Goal: Task Accomplishment & Management: Complete application form

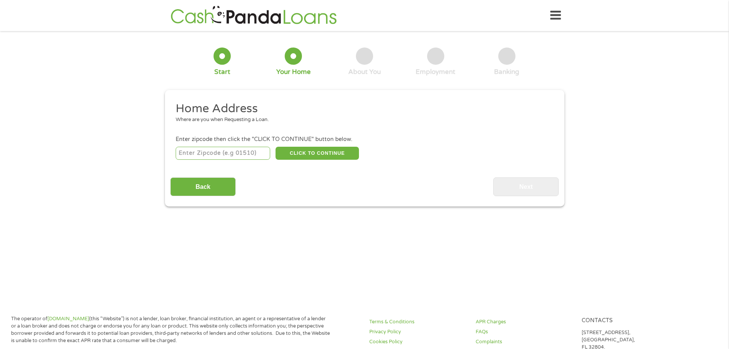
click at [238, 155] on input "number" at bounding box center [223, 153] width 95 height 13
type input "80228"
select select "[US_STATE]"
click at [311, 154] on button "CLICK TO CONTINUE" at bounding box center [316, 153] width 83 height 13
type input "80228"
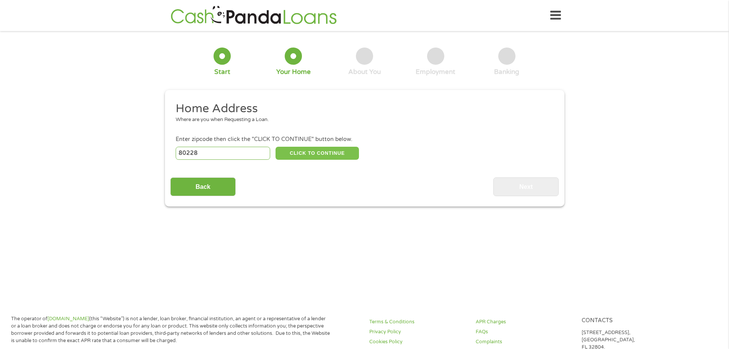
type input "[GEOGRAPHIC_DATA]"
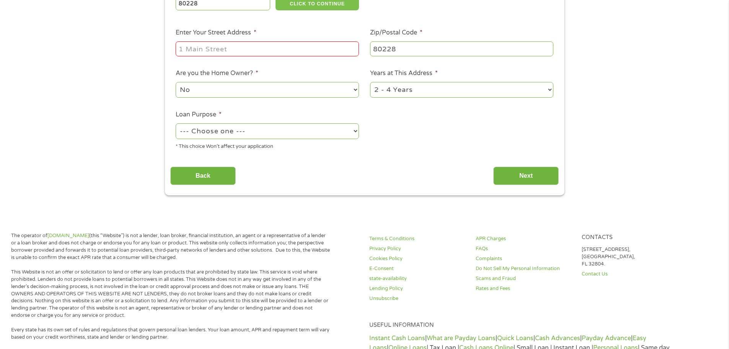
scroll to position [153, 0]
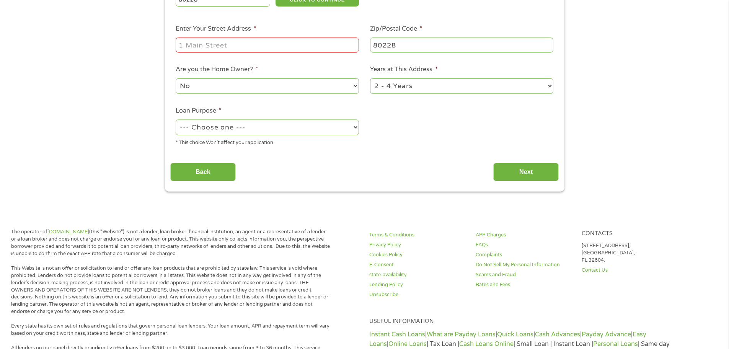
click at [237, 44] on input "Enter Your Street Address *" at bounding box center [267, 44] width 183 height 15
type input "[STREET_ADDRESS][US_STATE]"
click at [276, 127] on select "--- Choose one --- Pay Bills Debt Consolidation Home Improvement Major Purchase…" at bounding box center [267, 127] width 183 height 16
select select "paybills"
click at [176, 119] on select "--- Choose one --- Pay Bills Debt Consolidation Home Improvement Major Purchase…" at bounding box center [267, 127] width 183 height 16
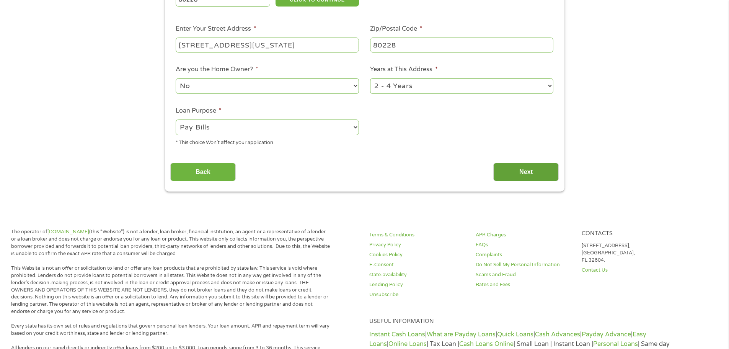
click at [508, 170] on input "Next" at bounding box center [525, 172] width 65 height 19
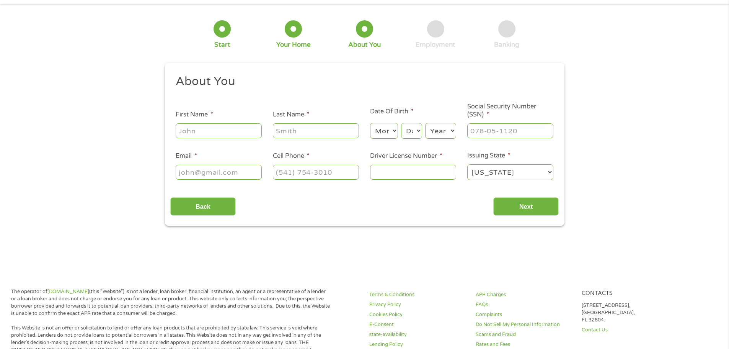
scroll to position [0, 0]
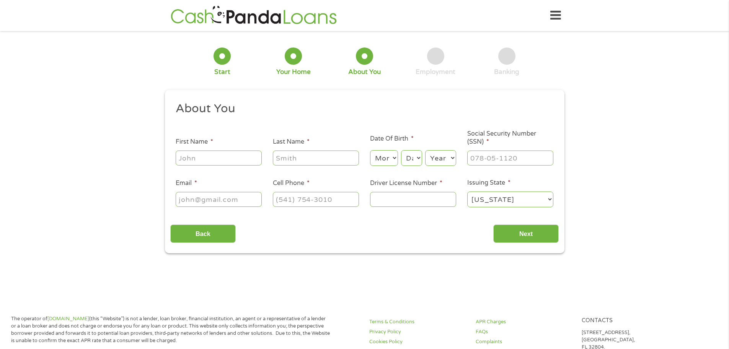
click at [223, 155] on input "First Name *" at bounding box center [219, 157] width 86 height 15
type input "Brendon"
type input "[PERSON_NAME]"
type input "[PHONE_NUMBER]"
click at [384, 160] on select "Month 1 2 3 4 5 6 7 8 9 10 11 12" at bounding box center [384, 158] width 28 height 16
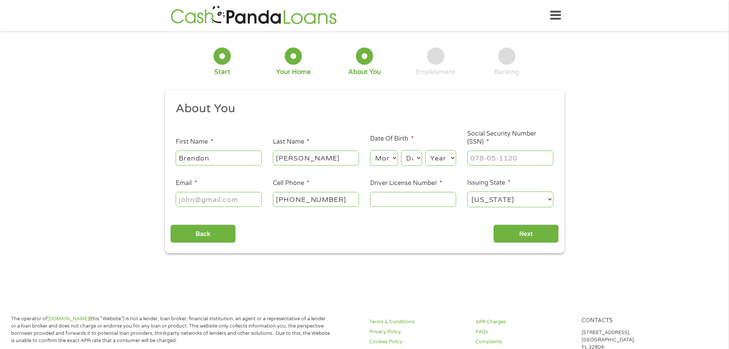
select select "1"
click at [370, 150] on select "Month 1 2 3 4 5 6 7 8 9 10 11 12" at bounding box center [384, 158] width 28 height 16
click at [421, 155] on select "Day 1 2 3 4 5 6 7 8 9 10 11 12 13 14 15 16 17 18 19 20 21 22 23 24 25 26 27 28 …" at bounding box center [411, 158] width 21 height 16
select select "29"
click at [401, 150] on select "Day 1 2 3 4 5 6 7 8 9 10 11 12 13 14 15 16 17 18 19 20 21 22 23 24 25 26 27 28 …" at bounding box center [411, 158] width 21 height 16
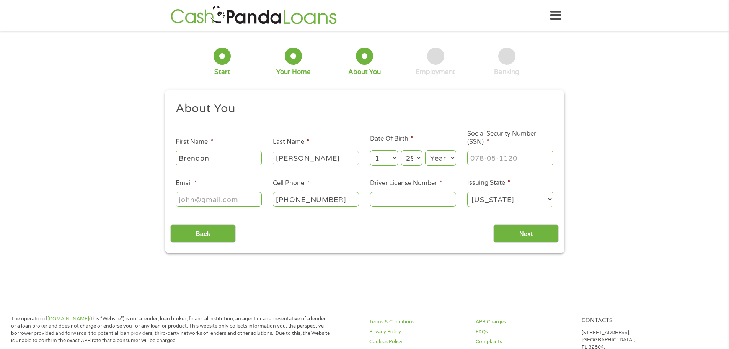
click at [444, 159] on select "Year [DATE] 2006 2005 2004 2003 2002 2001 2000 1999 1998 1997 1996 1995 1994 19…" at bounding box center [440, 158] width 31 height 16
select select "1996"
click at [425, 150] on select "Year [DATE] 2006 2005 2004 2003 2002 2001 2000 1999 1998 1997 1996 1995 1994 19…" at bounding box center [440, 158] width 31 height 16
click at [504, 161] on input "___-__-____" at bounding box center [510, 157] width 86 height 15
type input "522-99-2601"
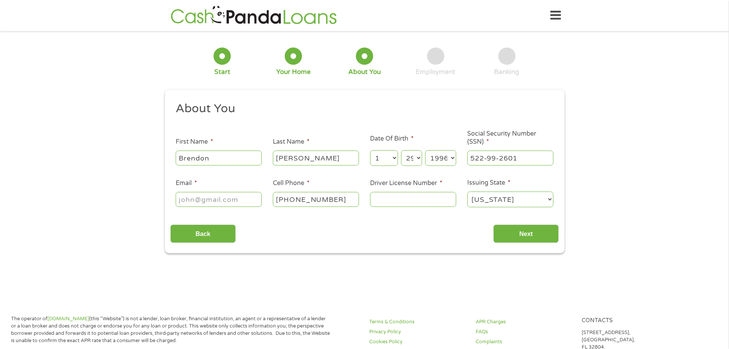
click at [232, 198] on input "Email *" at bounding box center [219, 199] width 86 height 15
type input "[EMAIL_ADDRESS][DOMAIN_NAME]"
click at [415, 195] on input "Driver License Number *" at bounding box center [413, 199] width 86 height 15
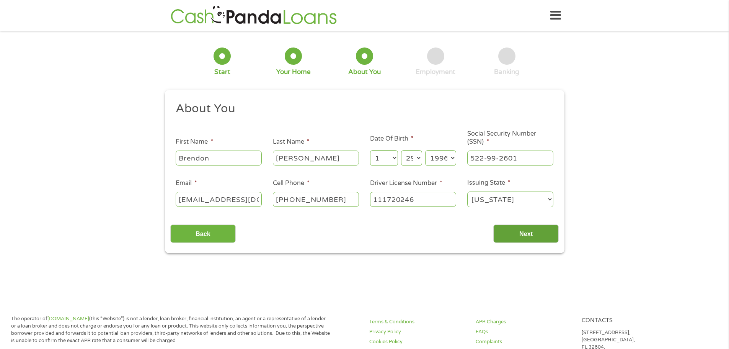
type input "111720246"
click at [524, 236] on input "Next" at bounding box center [525, 233] width 65 height 19
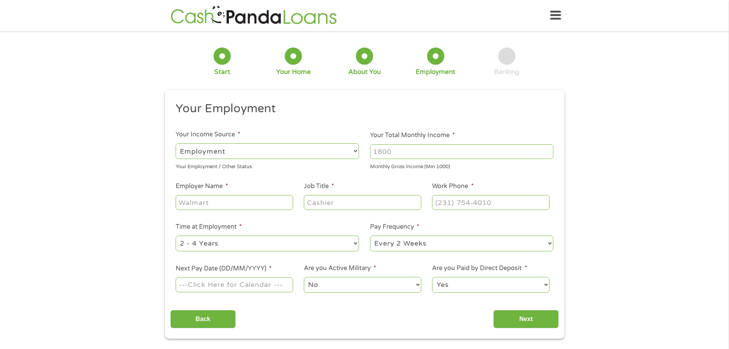
click at [341, 150] on select "--- Choose one --- Employment [DEMOGRAPHIC_DATA] Benefits" at bounding box center [267, 151] width 183 height 16
select select "selfEmployed"
click at [176, 143] on select "--- Choose one --- Employment [DEMOGRAPHIC_DATA] Benefits" at bounding box center [267, 151] width 183 height 16
click at [405, 154] on input "Your Total Monthly Income *" at bounding box center [461, 151] width 183 height 15
type input "5000"
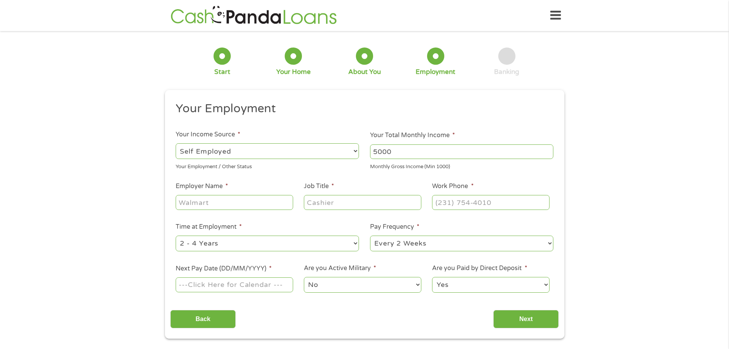
click at [264, 205] on input "Employer Name *" at bounding box center [234, 202] width 117 height 15
type input "[PERSON_NAME] Agency"
click at [338, 205] on input "Job Title *" at bounding box center [362, 202] width 117 height 15
type input "Insurance Broker"
click at [445, 207] on input "(___) ___-____" at bounding box center [490, 202] width 117 height 15
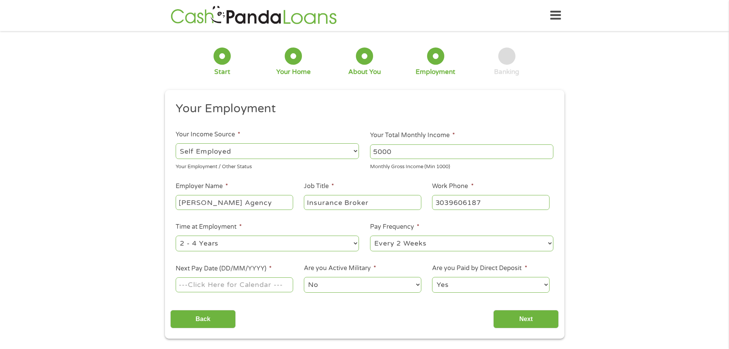
type input "[PHONE_NUMBER]"
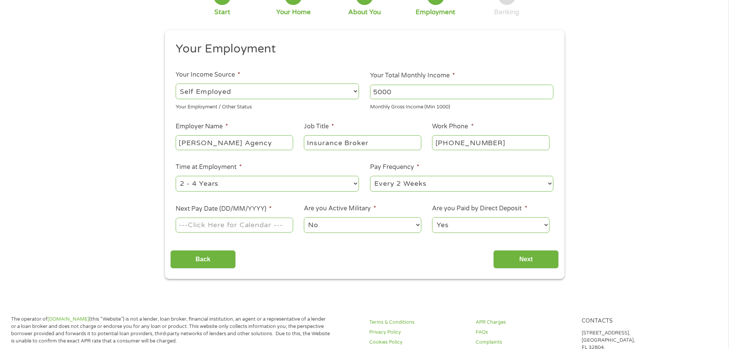
scroll to position [77, 0]
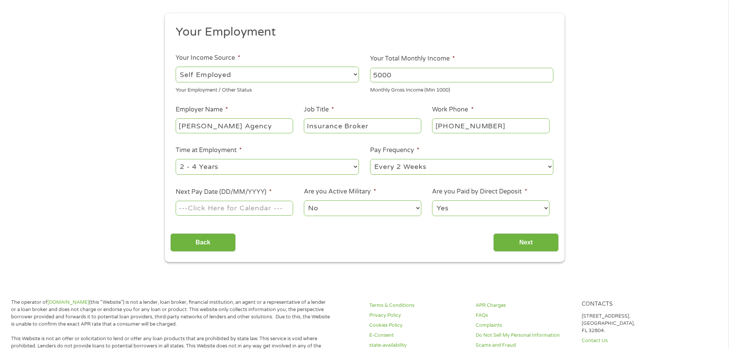
click at [233, 169] on select "--- Choose one --- 1 Year or less 1 - 2 Years 2 - 4 Years Over 4 Years" at bounding box center [267, 167] width 183 height 16
select select "12months"
click at [176, 159] on select "--- Choose one --- 1 Year or less 1 - 2 Years 2 - 4 Years Over 4 Years" at bounding box center [267, 167] width 183 height 16
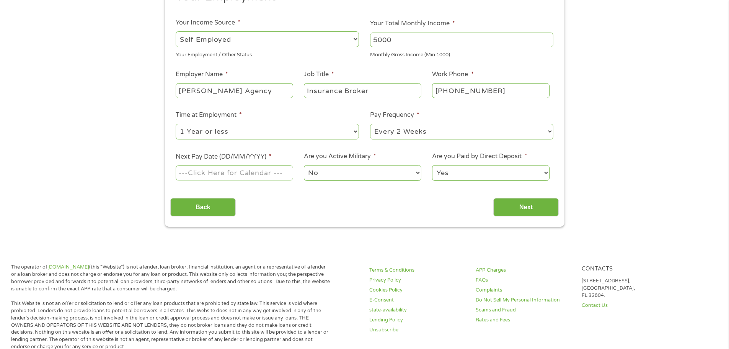
scroll to position [115, 0]
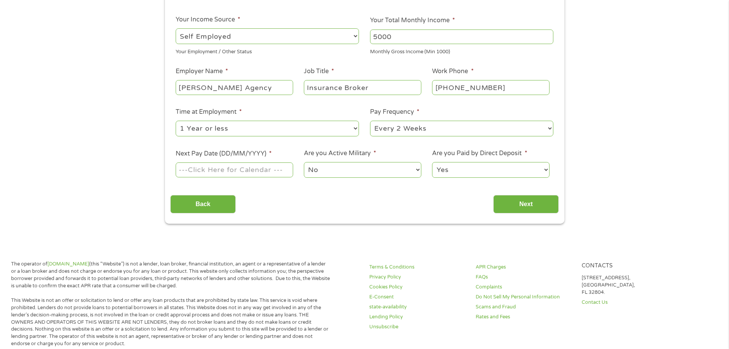
click at [423, 129] on select "--- Choose one --- Every 2 Weeks Every Week Monthly Semi-Monthly" at bounding box center [461, 129] width 183 height 16
click at [227, 170] on body "Home Get Loan Offer How it works FAQs Blog Cash Loans Quick Loans Online Loans …" at bounding box center [364, 302] width 729 height 835
click at [248, 167] on input "Next Pay Date (DD/MM/YYYY) *" at bounding box center [234, 169] width 117 height 15
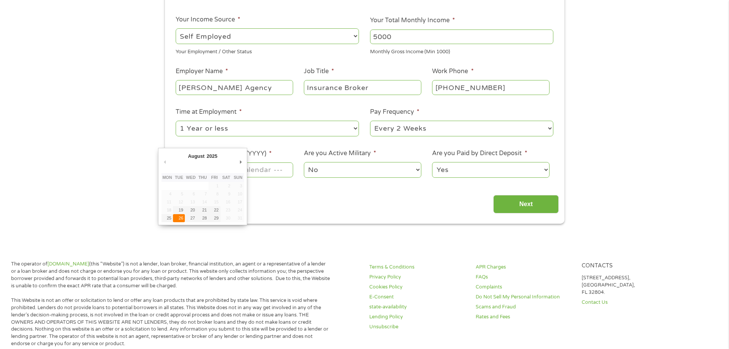
type input "[DATE]"
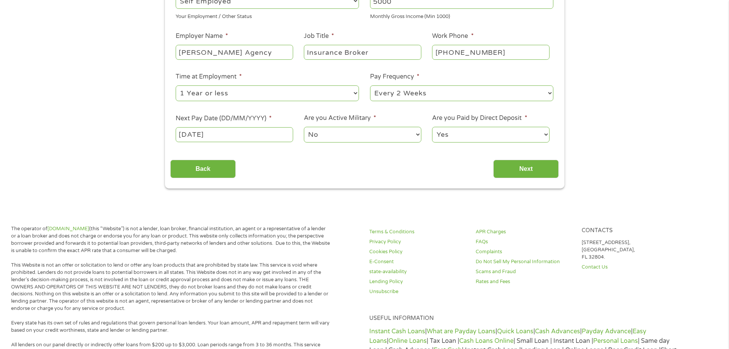
scroll to position [153, 0]
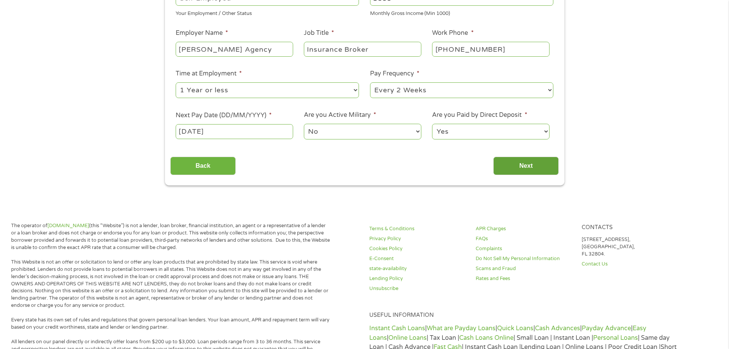
click at [520, 158] on input "Next" at bounding box center [525, 165] width 65 height 19
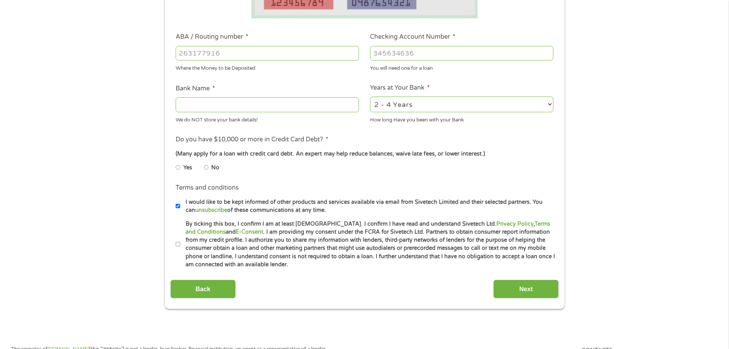
scroll to position [191, 0]
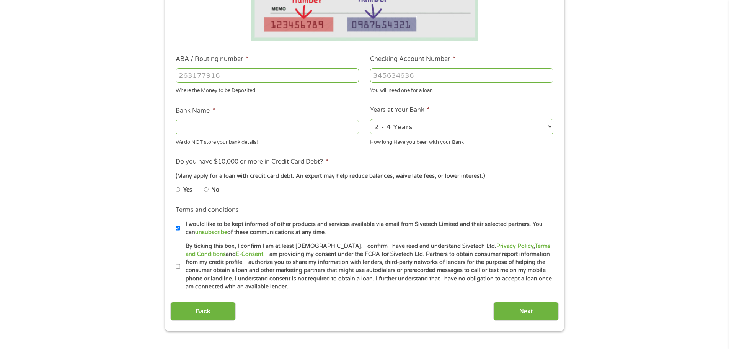
click at [222, 80] on input "ABA / Routing number *" at bounding box center [267, 75] width 183 height 15
click at [212, 126] on input "Bank Name *" at bounding box center [267, 126] width 183 height 15
click at [210, 76] on input "ABA / Routing number *" at bounding box center [267, 75] width 183 height 15
type input "102001017"
type input "JPMORGAN CHASE BANK NA"
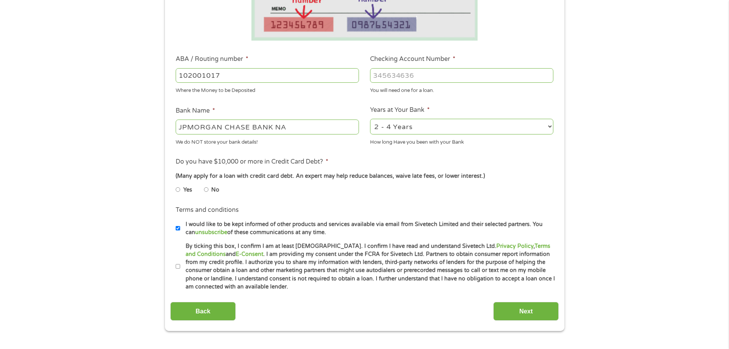
type input "102001017"
click at [407, 79] on input "Checking Account Number *" at bounding box center [461, 75] width 183 height 15
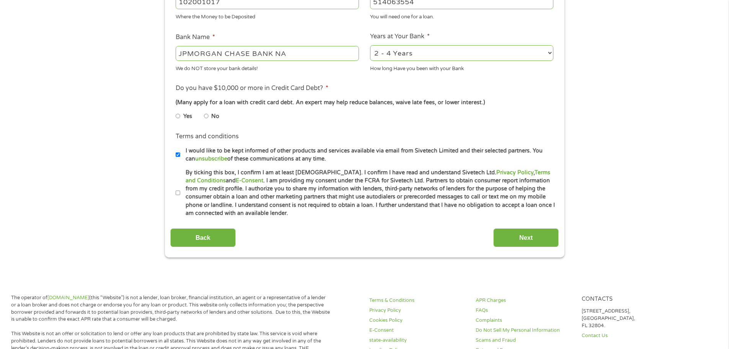
scroll to position [268, 0]
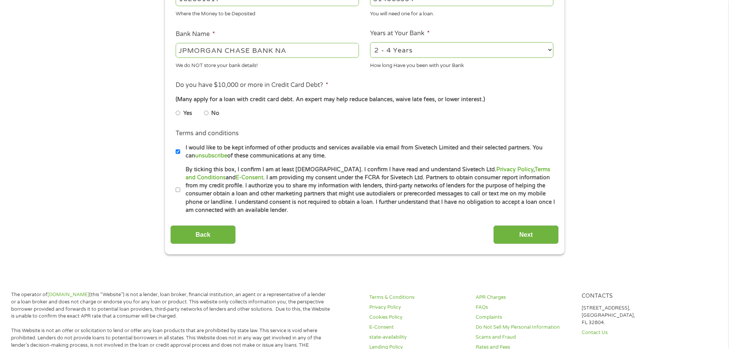
type input "514063554"
click at [205, 112] on input "No" at bounding box center [206, 113] width 5 height 12
radio input "true"
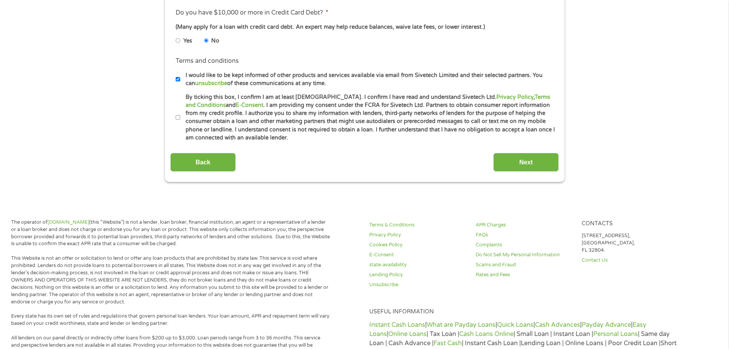
scroll to position [344, 0]
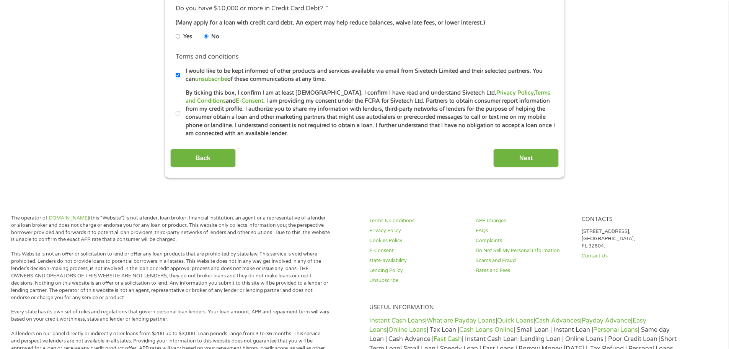
click at [177, 114] on input "By ticking this box, I confirm I am at least [DEMOGRAPHIC_DATA]. I confirm I ha…" at bounding box center [178, 113] width 5 height 12
checkbox input "true"
click at [505, 157] on input "Next" at bounding box center [525, 157] width 65 height 19
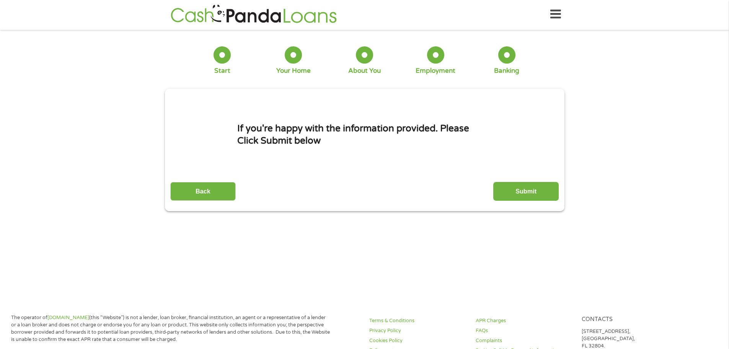
scroll to position [0, 0]
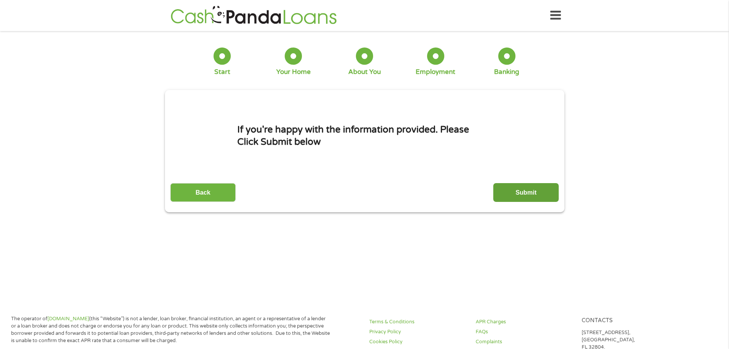
click at [533, 195] on input "Submit" at bounding box center [525, 192] width 65 height 19
